Goal: Transaction & Acquisition: Purchase product/service

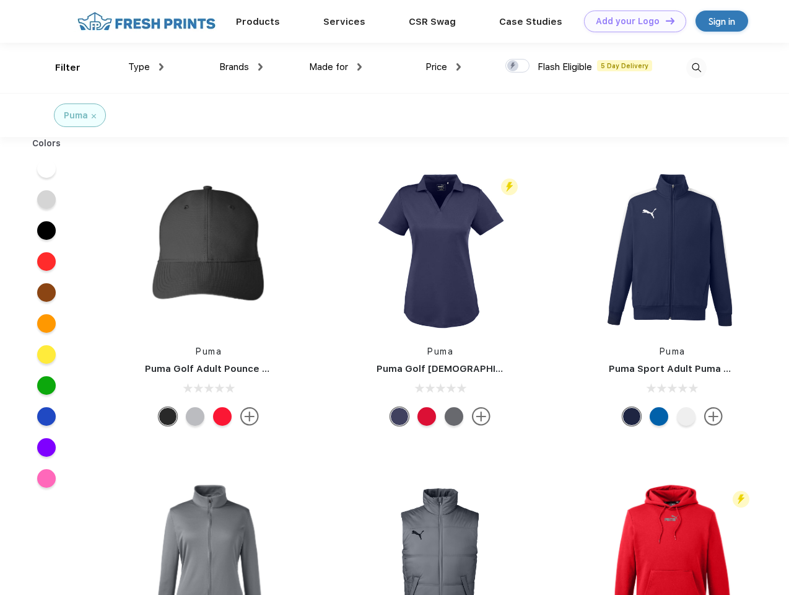
scroll to position [1, 0]
click at [631, 21] on link "Add your Logo Design Tool" at bounding box center [635, 22] width 102 height 22
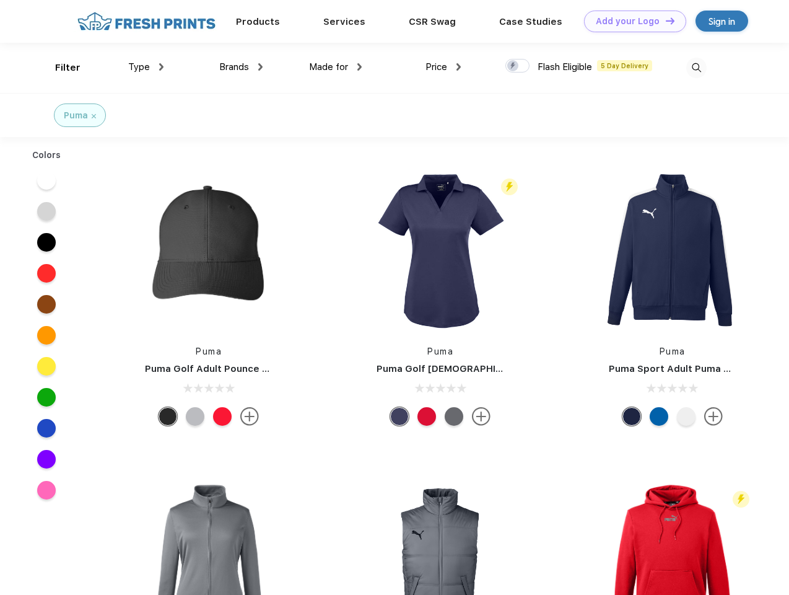
click at [0, 0] on div "Design Tool" at bounding box center [0, 0] width 0 height 0
click at [665, 20] on link "Add your Logo Design Tool" at bounding box center [635, 22] width 102 height 22
click at [59, 68] on div "Filter" at bounding box center [67, 68] width 25 height 14
click at [146, 67] on span "Type" at bounding box center [139, 66] width 22 height 11
click at [241, 67] on span "Brands" at bounding box center [234, 66] width 30 height 11
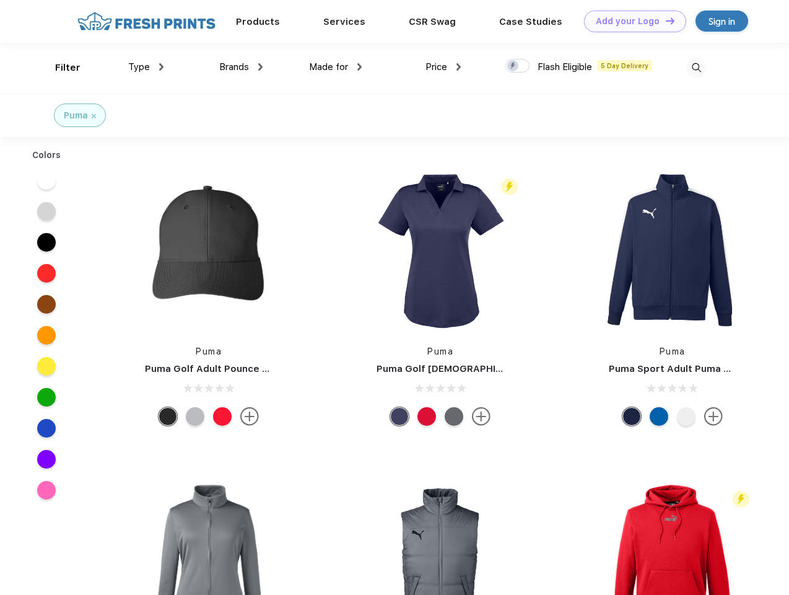
click at [336, 67] on span "Made for" at bounding box center [328, 66] width 39 height 11
click at [444, 67] on span "Price" at bounding box center [437, 66] width 22 height 11
click at [518, 66] on div at bounding box center [518, 66] width 24 height 14
click at [514, 66] on input "checkbox" at bounding box center [510, 62] width 8 height 8
click at [696, 68] on img at bounding box center [696, 68] width 20 height 20
